Goal: Task Accomplishment & Management: Use online tool/utility

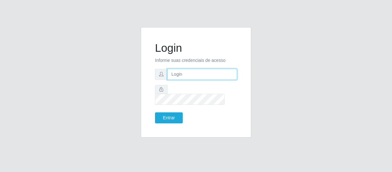
type input "[EMAIL_ADDRESS][DOMAIN_NAME]"
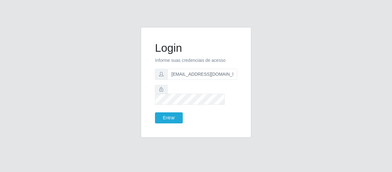
click at [166, 105] on form "Login Informe suas credenciais de acesso [EMAIL_ADDRESS][DOMAIN_NAME] Entrar" at bounding box center [196, 82] width 82 height 82
click at [169, 112] on button "Entrar" at bounding box center [169, 117] width 28 height 11
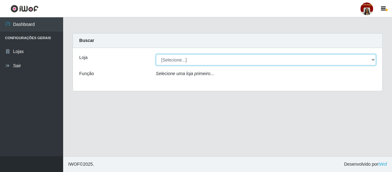
click at [181, 62] on select "[Selecione...] Mar Vermelho - Loja 04" at bounding box center [266, 59] width 221 height 11
select select "251"
click at [156, 54] on select "[Selecione...] Mar Vermelho - Loja 04" at bounding box center [266, 59] width 221 height 11
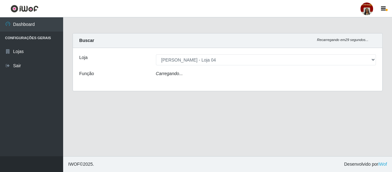
click at [188, 73] on div "Carregando..." at bounding box center [266, 74] width 230 height 9
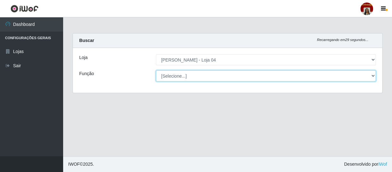
click at [189, 75] on select "[Selecione...] ASG ASG + ASG ++ Auxiliar de Depósito Auxiliar de Depósito + Aux…" at bounding box center [266, 75] width 221 height 11
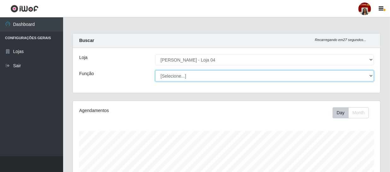
scroll to position [131, 308]
select select "22"
click at [155, 70] on select "[Selecione...] ASG ASG + ASG ++ Auxiliar de Depósito Auxiliar de Depósito + Aux…" at bounding box center [264, 75] width 219 height 11
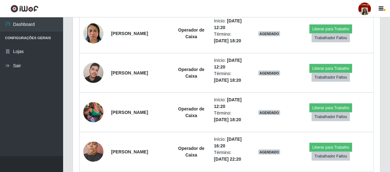
scroll to position [342, 0]
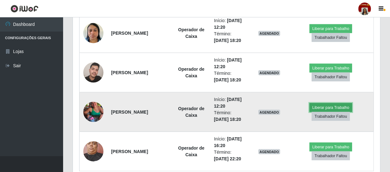
click at [329, 108] on button "Liberar para Trabalho" at bounding box center [331, 107] width 43 height 9
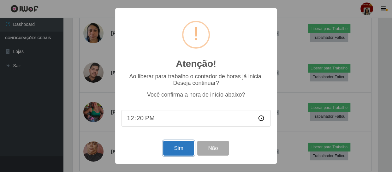
click at [178, 149] on button "Sim" at bounding box center [178, 148] width 31 height 15
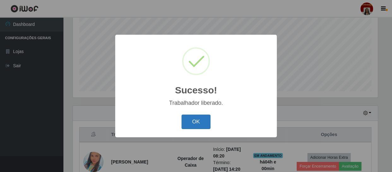
drag, startPoint x: 204, startPoint y: 118, endPoint x: 197, endPoint y: 117, distance: 7.7
click at [204, 118] on button "OK" at bounding box center [196, 122] width 29 height 15
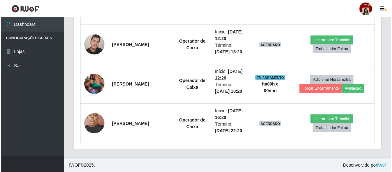
scroll to position [371, 0]
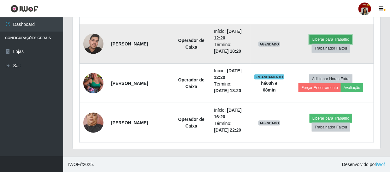
click at [348, 36] on button "Liberar para Trabalho" at bounding box center [331, 39] width 43 height 9
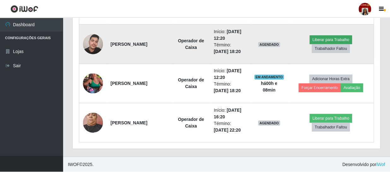
scroll to position [131, 305]
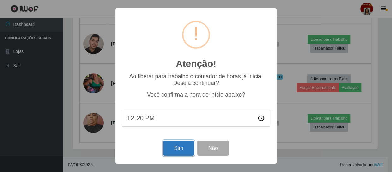
click at [176, 154] on button "Sim" at bounding box center [178, 148] width 31 height 15
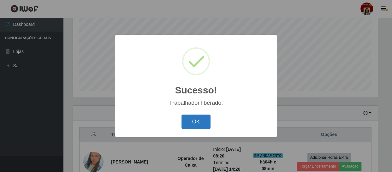
click at [194, 117] on button "OK" at bounding box center [196, 122] width 29 height 15
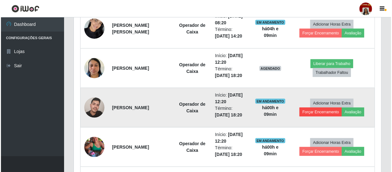
scroll to position [307, 0]
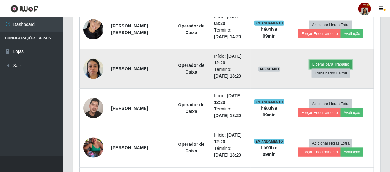
click at [331, 63] on button "Liberar para Trabalho" at bounding box center [331, 64] width 43 height 9
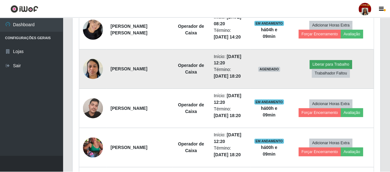
scroll to position [131, 305]
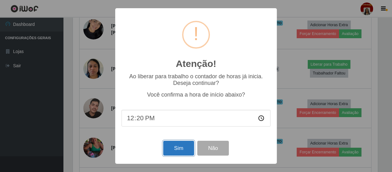
click at [177, 150] on button "Sim" at bounding box center [178, 148] width 31 height 15
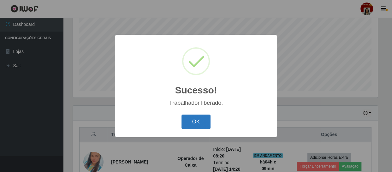
click at [182, 118] on button "OK" at bounding box center [196, 122] width 29 height 15
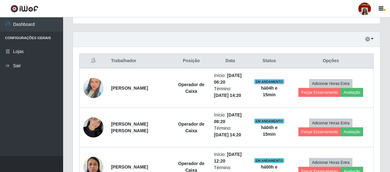
scroll to position [170, 0]
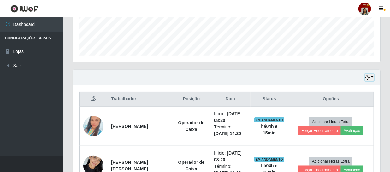
click at [368, 76] on icon "button" at bounding box center [368, 77] width 4 height 4
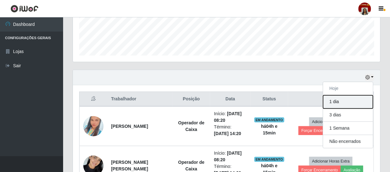
click at [348, 103] on button "1 dia" at bounding box center [349, 101] width 50 height 13
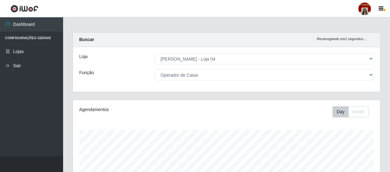
scroll to position [0, 0]
